Goal: Transaction & Acquisition: Purchase product/service

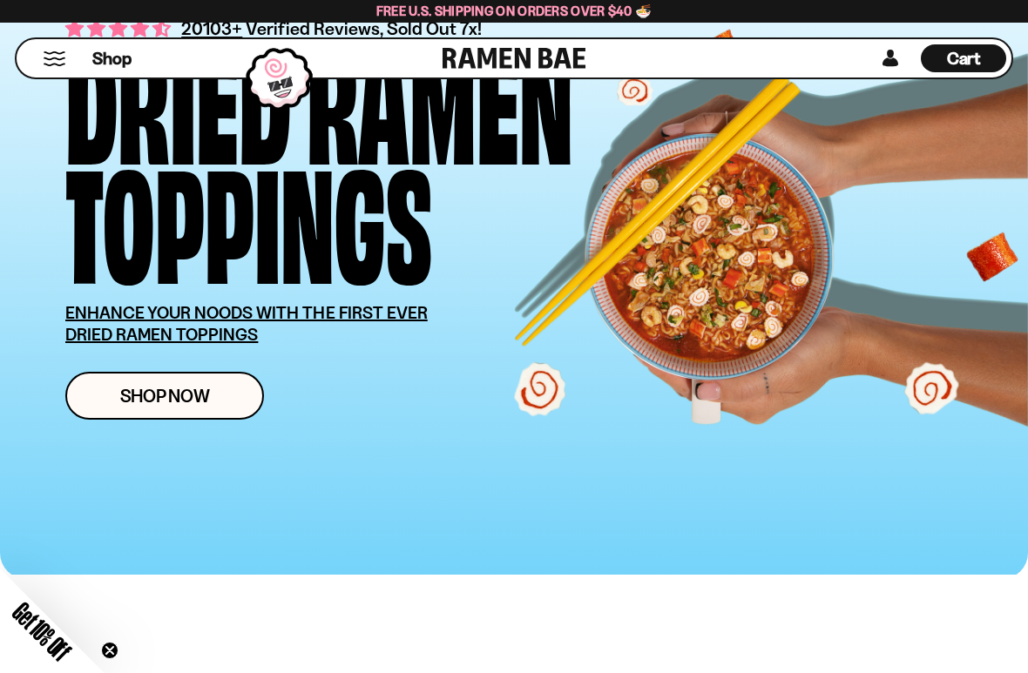
scroll to position [147, 0]
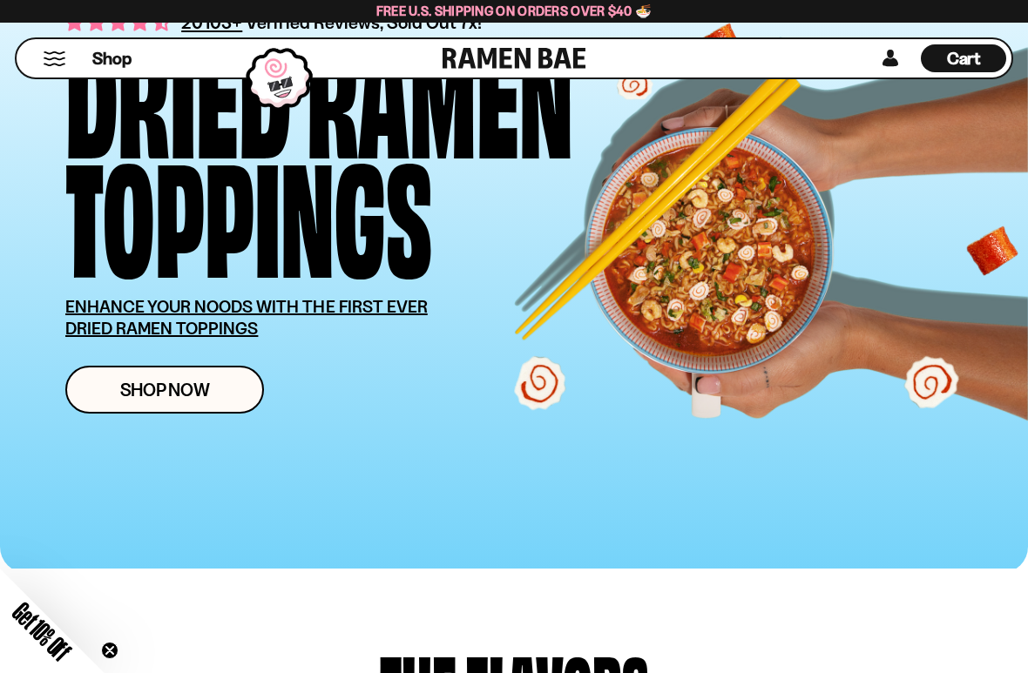
click at [159, 382] on span "Shop Now" at bounding box center [165, 390] width 90 height 18
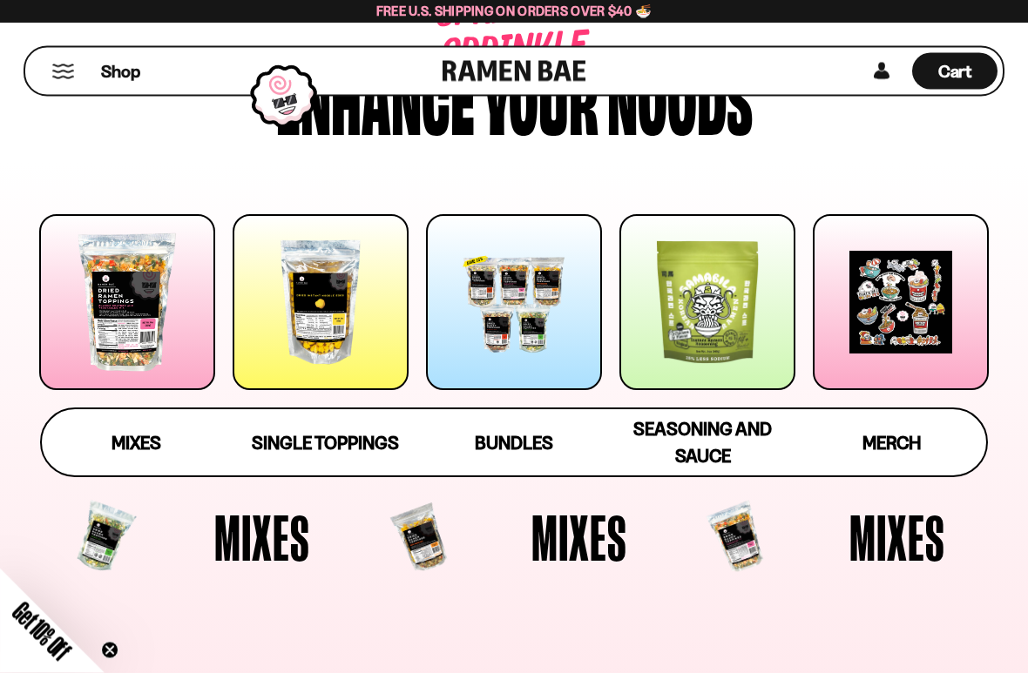
scroll to position [121, 0]
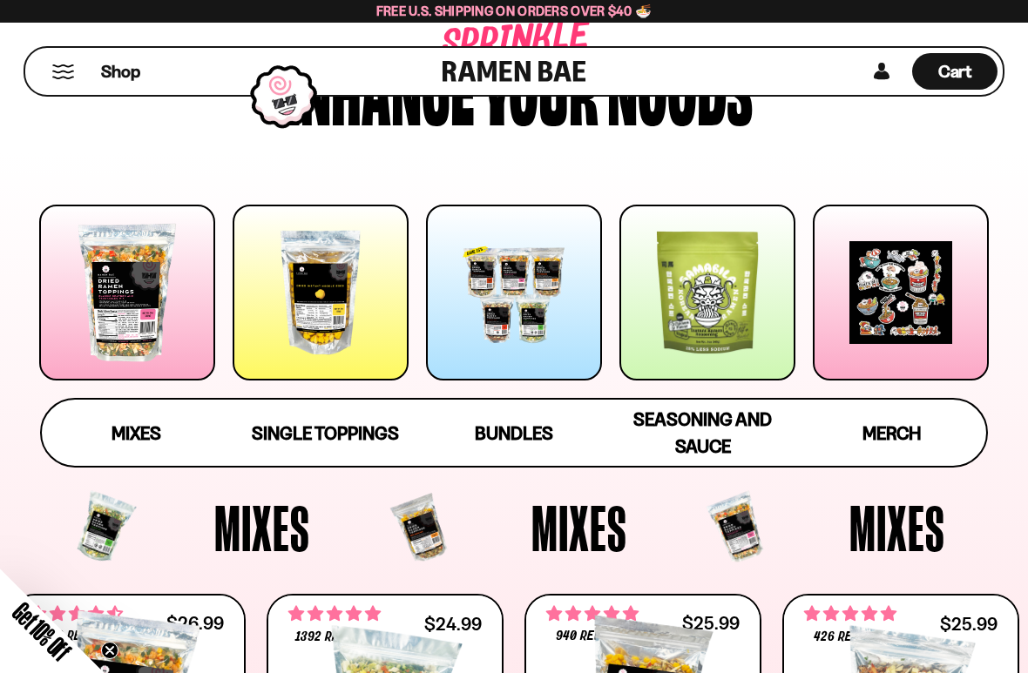
click at [532, 321] on div at bounding box center [514, 293] width 176 height 176
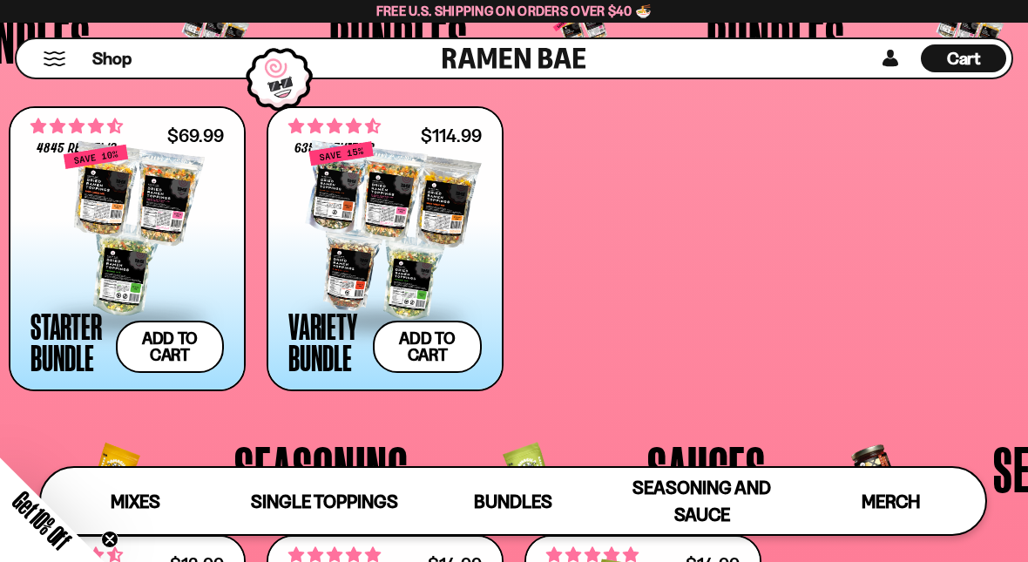
scroll to position [2972, 0]
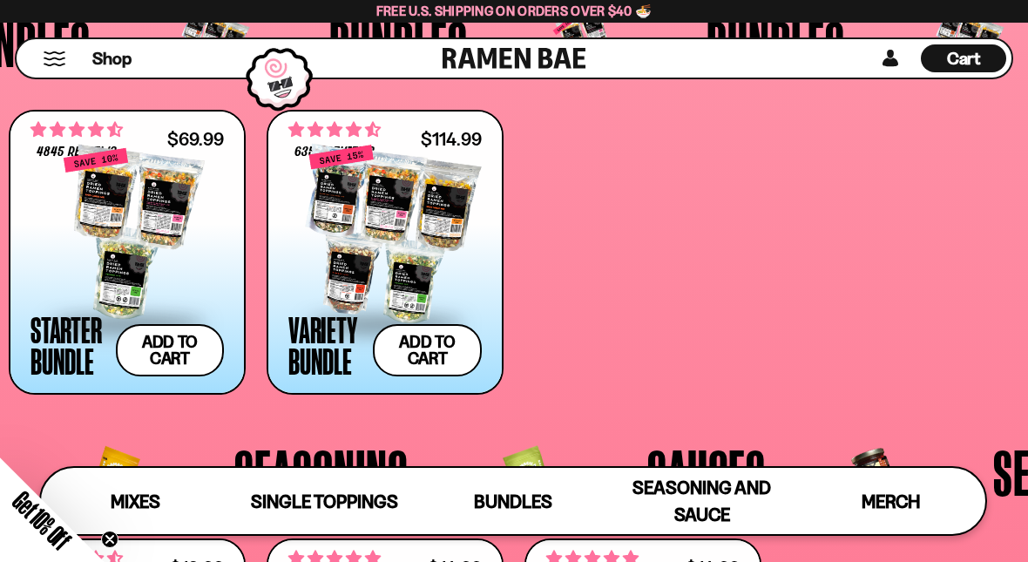
click at [167, 352] on button "Add to cart Add — Regular price $69.99 Regular price $77.97 USD Sale price $69.…" at bounding box center [170, 350] width 108 height 52
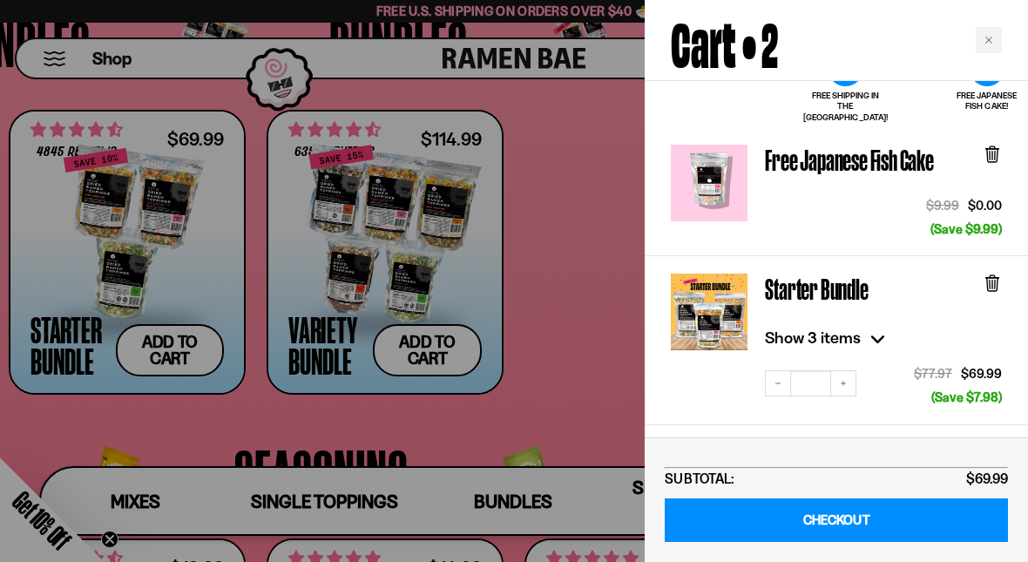
scroll to position [119, 0]
click at [146, 240] on div at bounding box center [514, 281] width 1028 height 562
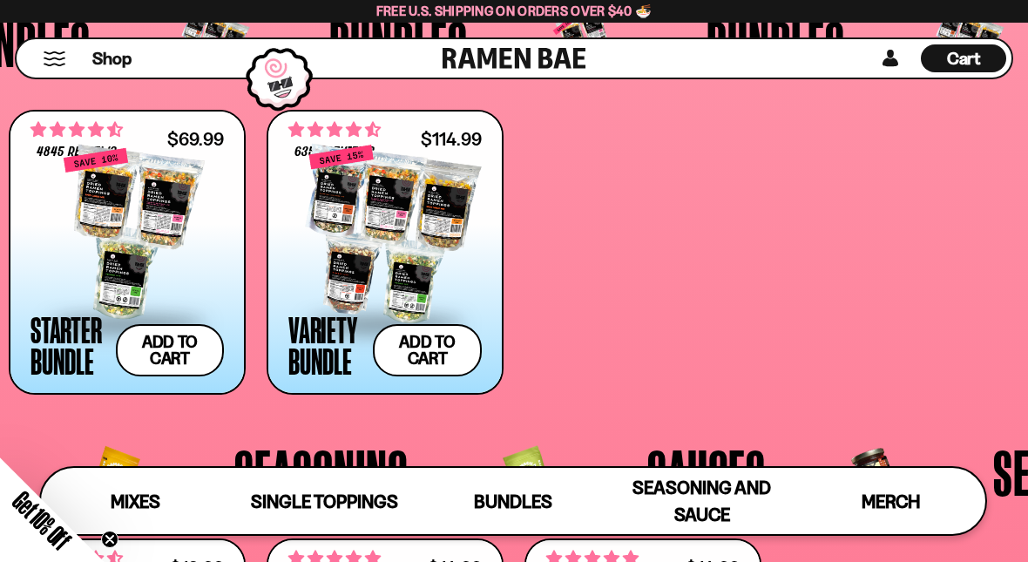
click at [133, 260] on div at bounding box center [126, 234] width 193 height 174
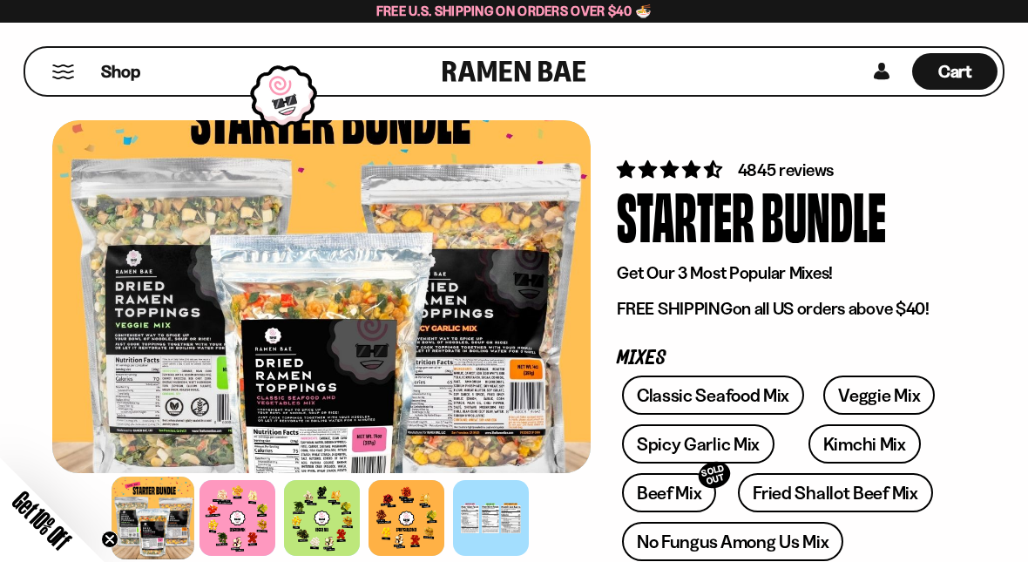
click at [779, 536] on link "No Fungus Among Us Mix" at bounding box center [732, 541] width 221 height 39
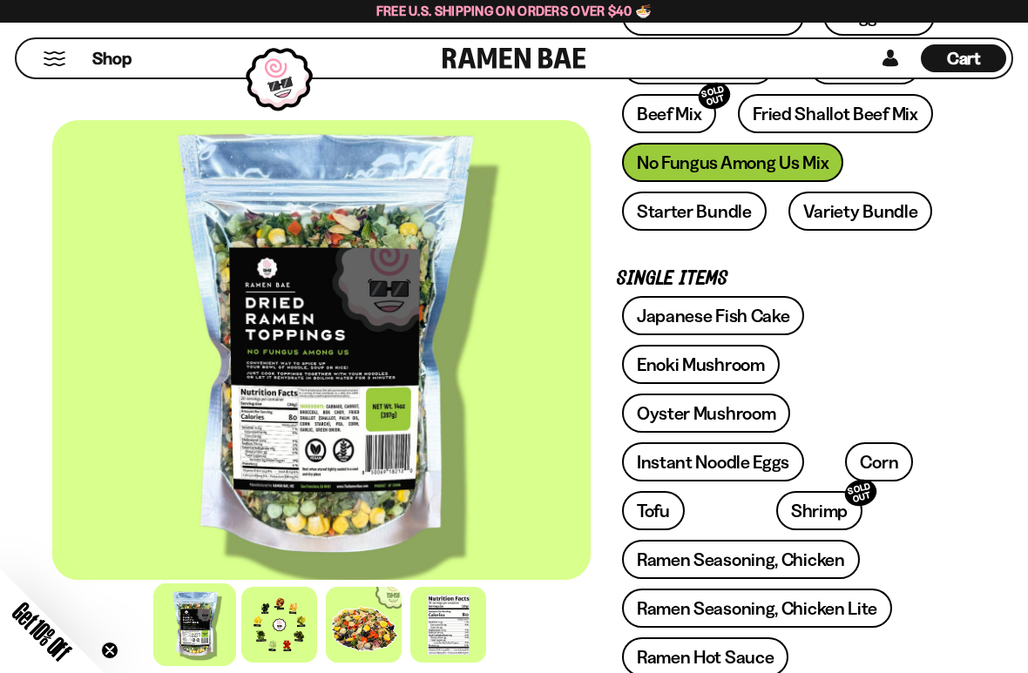
scroll to position [446, 0]
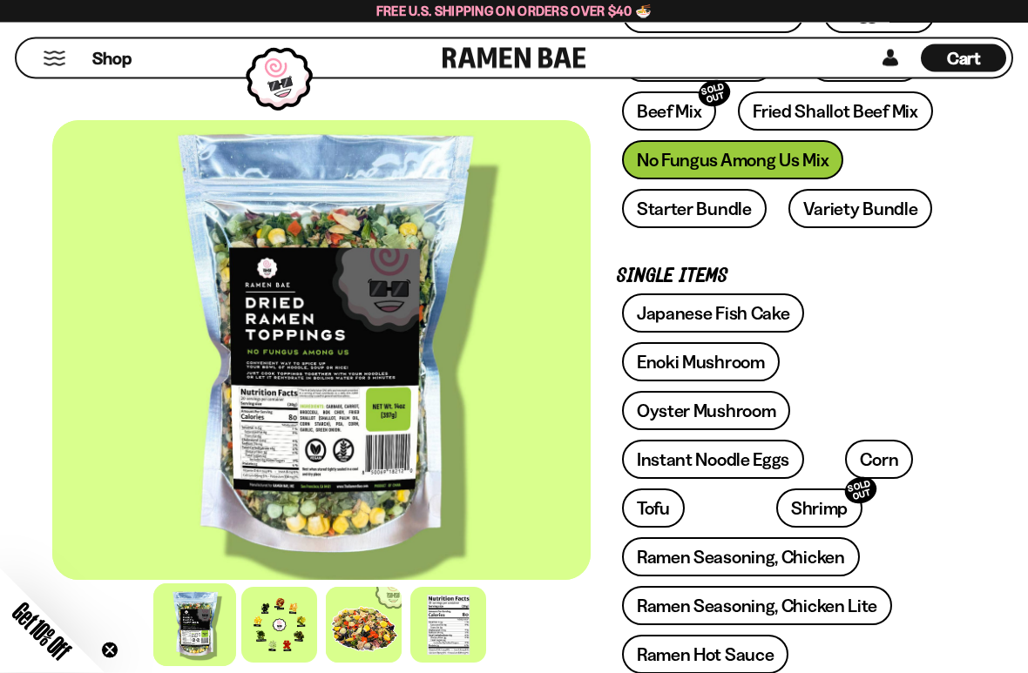
click at [744, 407] on link "Oyster Mushroom" at bounding box center [706, 411] width 169 height 39
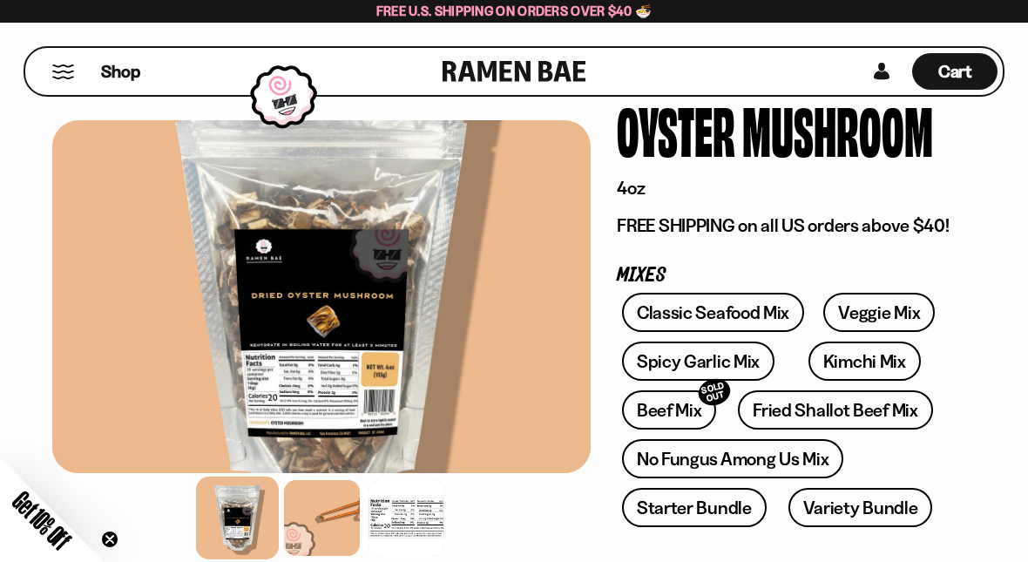
scroll to position [84, 0]
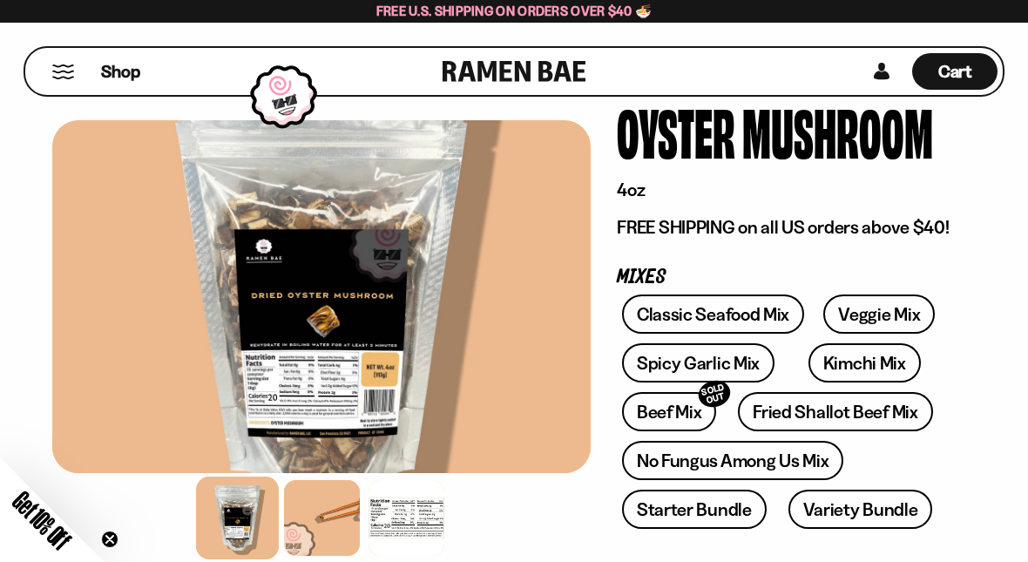
click at [726, 355] on link "Spicy Garlic Mix" at bounding box center [698, 362] width 152 height 39
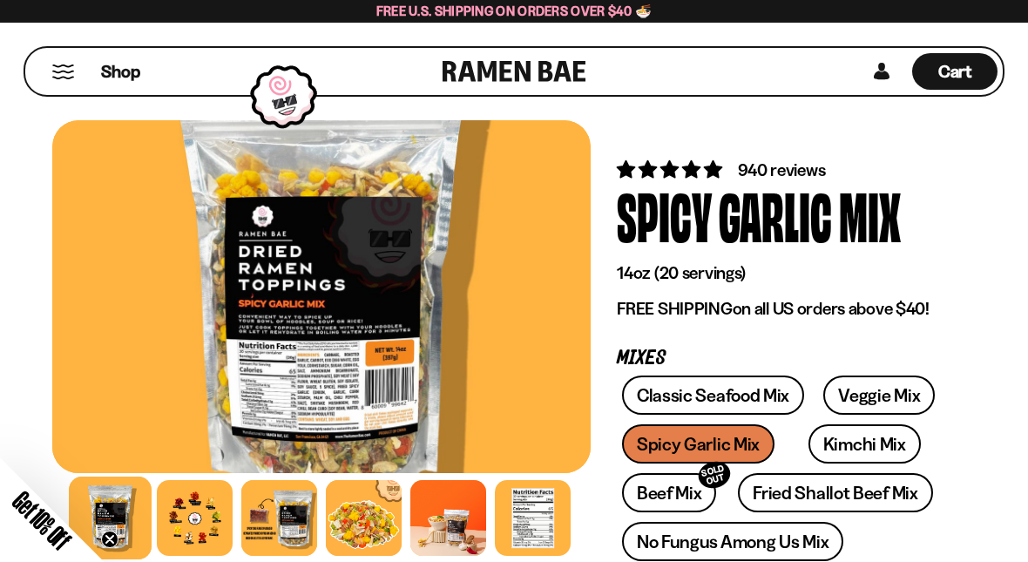
click at [189, 533] on div at bounding box center [195, 518] width 76 height 76
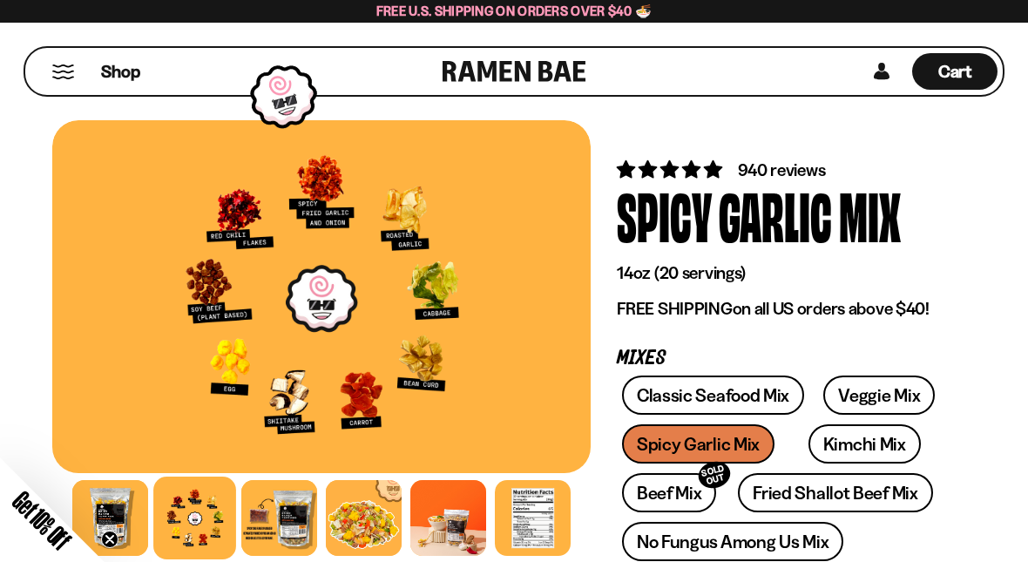
click at [298, 507] on div at bounding box center [279, 518] width 76 height 76
